Goal: Transaction & Acquisition: Purchase product/service

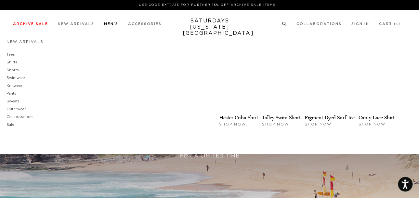
click at [9, 92] on link "Pants" at bounding box center [12, 94] width 10 height 4
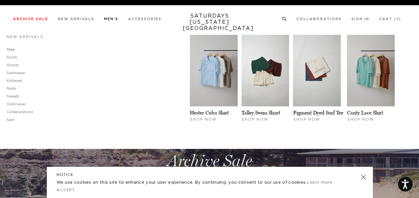
click at [12, 49] on link "Tees" at bounding box center [11, 50] width 8 height 4
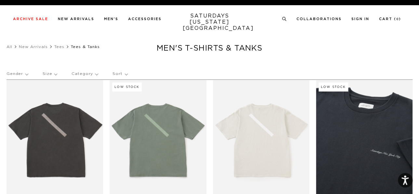
scroll to position [151, 0]
